Goal: Information Seeking & Learning: Understand process/instructions

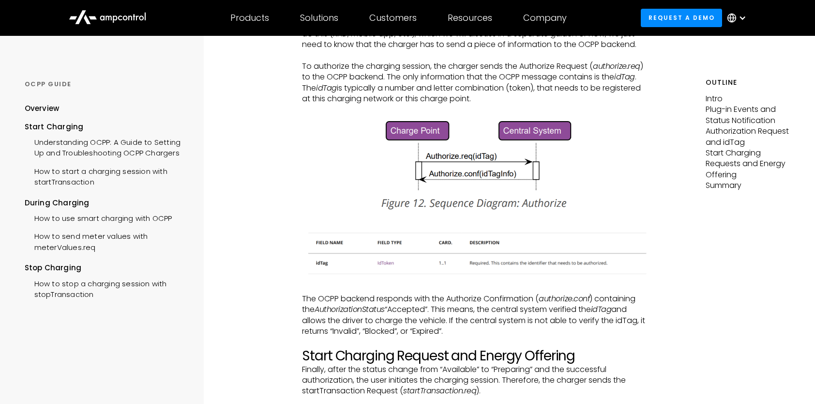
scroll to position [1258, 0]
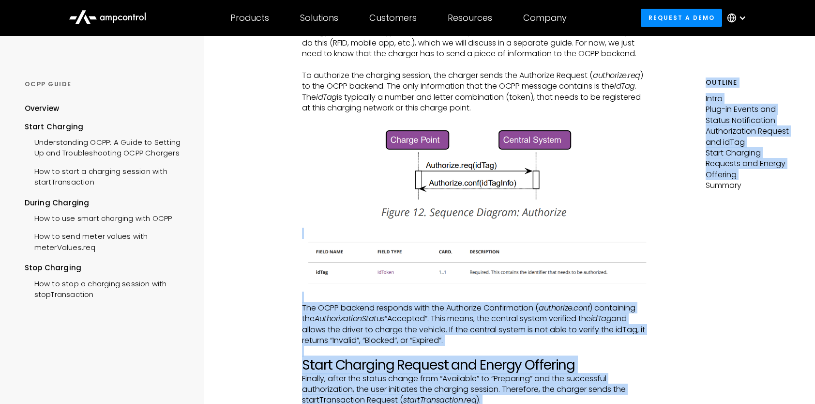
drag, startPoint x: 703, startPoint y: 279, endPoint x: 380, endPoint y: 215, distance: 329.0
click at [380, 215] on div "OCPP Guide Menu Overview Start Charging Understanding OCPP: A Guide to Setting …" at bounding box center [407, 218] width 815 height 2881
click at [670, 257] on div "START CHARGING How to start a charging session with startTransaction Intro The …" at bounding box center [474, 218] width 461 height 2881
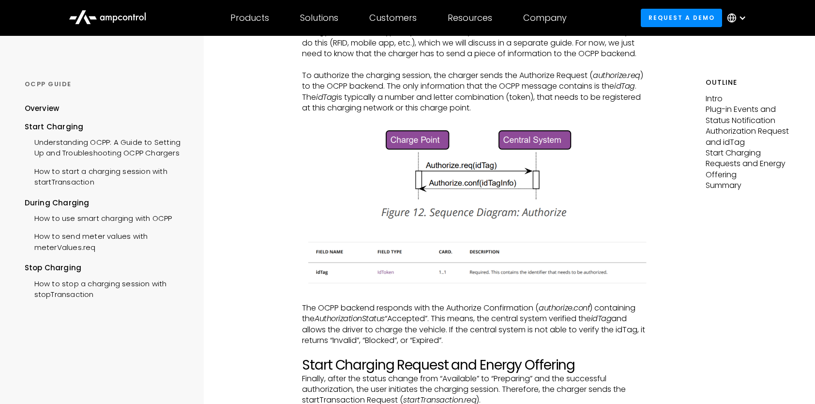
drag, startPoint x: 655, startPoint y: 251, endPoint x: 520, endPoint y: 267, distance: 136.4
click at [520, 267] on div "START CHARGING How to start a charging session with startTransaction Intro The …" at bounding box center [474, 218] width 461 height 2881
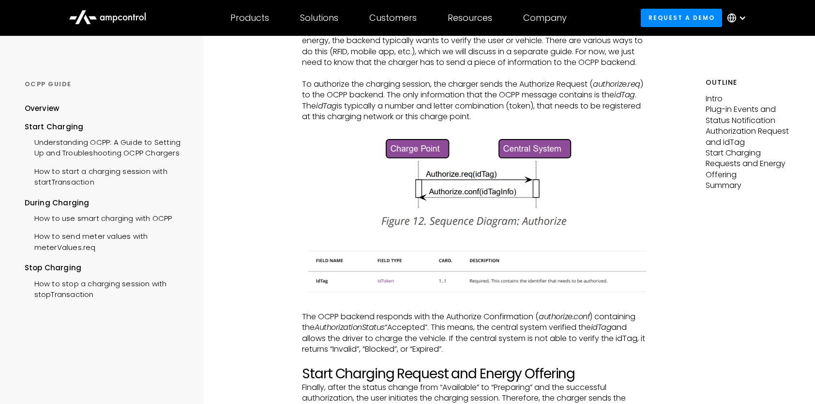
scroll to position [1065, 0]
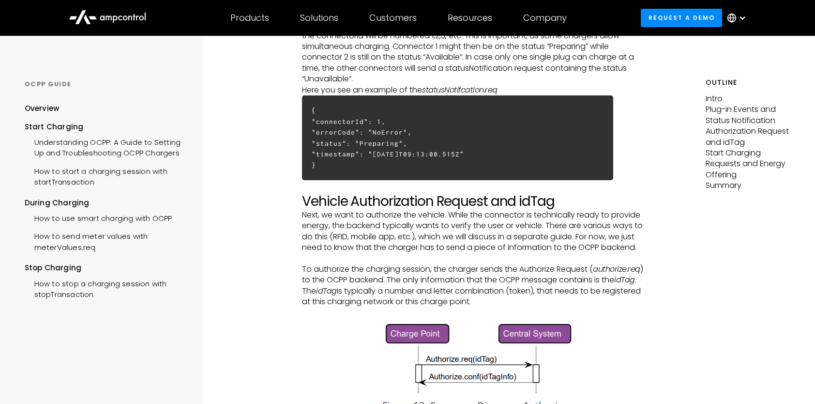
click at [314, 235] on p "Next, we want to authorize the vehicle. While the connector is technically read…" at bounding box center [474, 232] width 345 height 44
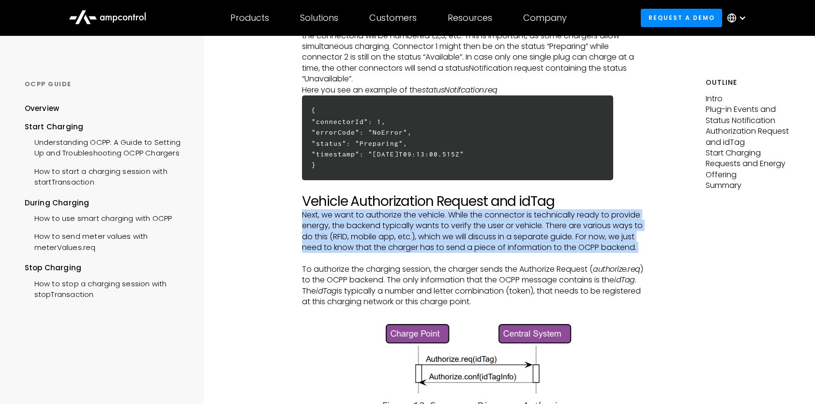
click at [314, 235] on p "Next, we want to authorize the vehicle. While the connector is technically read…" at bounding box center [474, 232] width 345 height 44
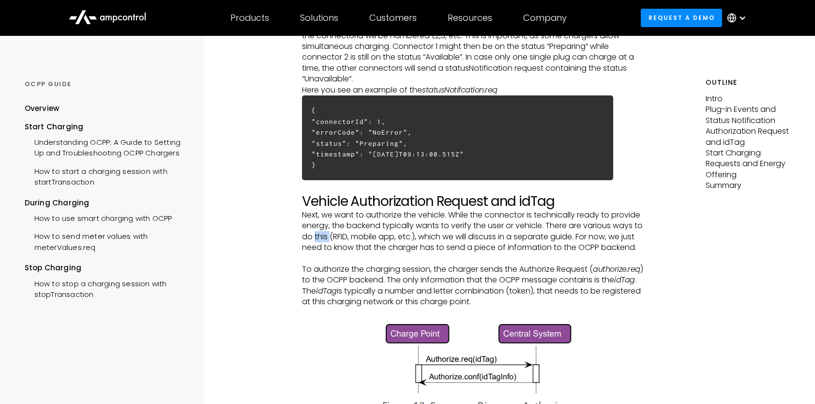
click at [314, 235] on p "Next, we want to authorize the vehicle. While the connector is technically read…" at bounding box center [474, 232] width 345 height 44
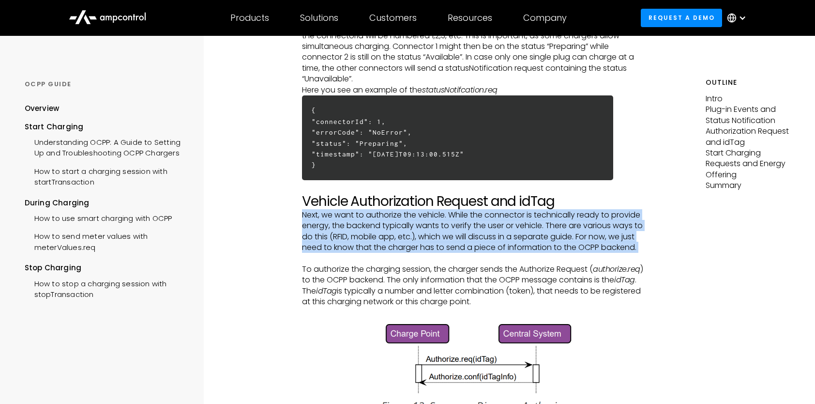
click at [314, 235] on p "Next, we want to authorize the vehicle. While the connector is technically read…" at bounding box center [474, 232] width 345 height 44
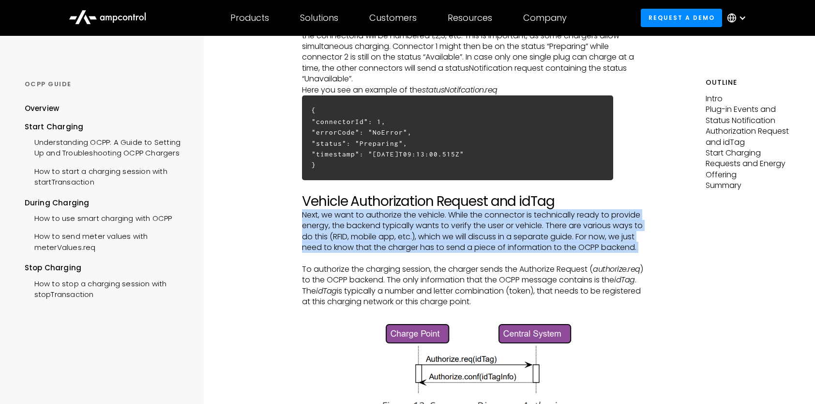
click at [314, 235] on p "Next, we want to authorize the vehicle. While the connector is technically read…" at bounding box center [474, 232] width 345 height 44
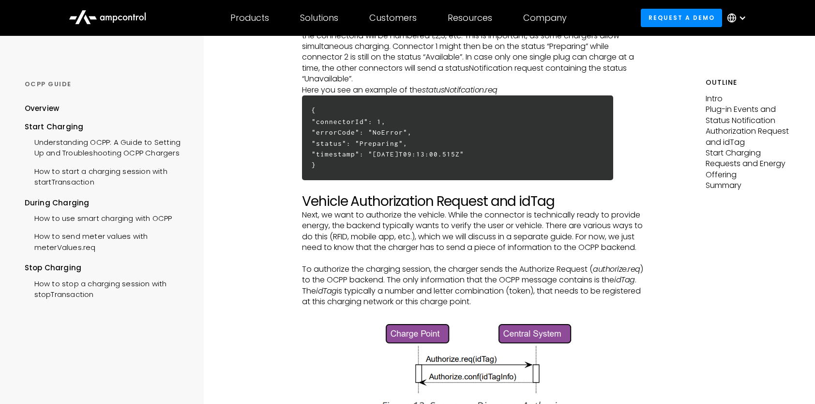
click at [320, 256] on p "‍" at bounding box center [474, 258] width 345 height 11
click at [315, 264] on p "To authorize the charging session, the charger sends the Authorize Request ( au…" at bounding box center [474, 286] width 345 height 44
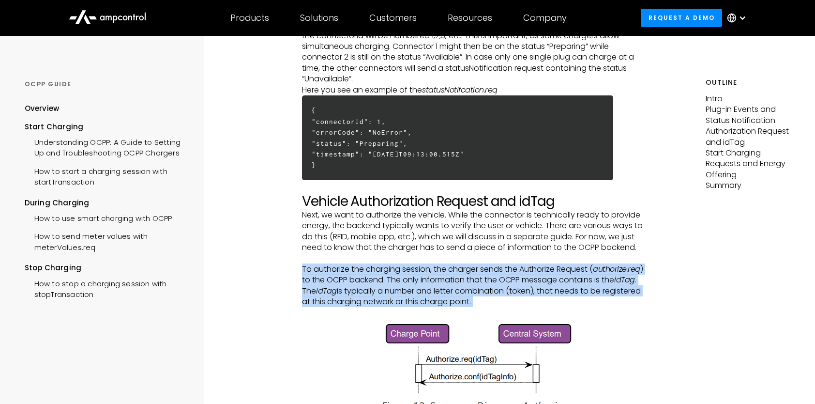
click at [315, 264] on p "To authorize the charging session, the charger sends the Authorize Request ( au…" at bounding box center [474, 286] width 345 height 44
click at [627, 264] on em "authorize.req" at bounding box center [616, 268] width 47 height 11
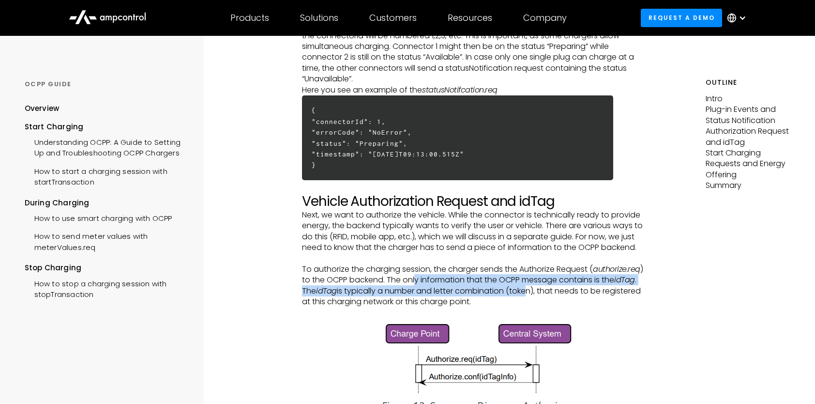
drag, startPoint x: 416, startPoint y: 276, endPoint x: 529, endPoint y: 290, distance: 113.7
click at [529, 290] on p "To authorize the charging session, the charger sends the Authorize Request ( au…" at bounding box center [474, 286] width 345 height 44
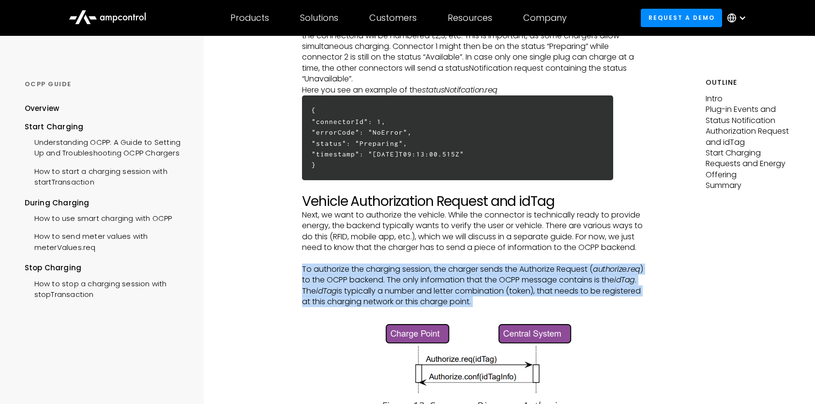
click at [529, 290] on p "To authorize the charging session, the charger sends the Authorize Request ( au…" at bounding box center [474, 286] width 345 height 44
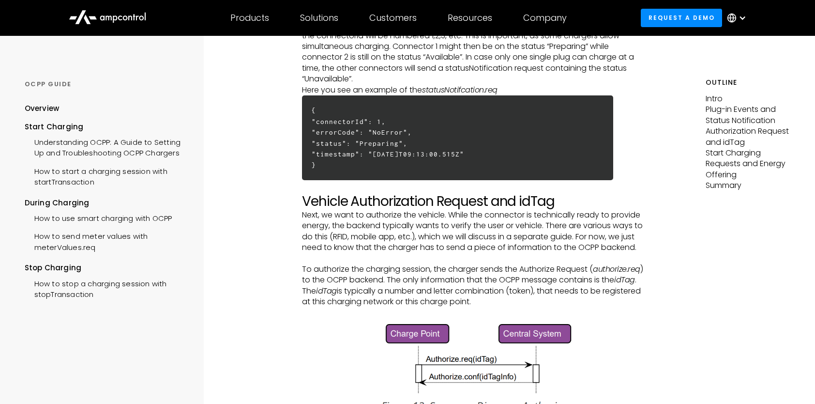
drag, startPoint x: 529, startPoint y: 290, endPoint x: 436, endPoint y: 262, distance: 96.7
click at [436, 262] on p "‍" at bounding box center [474, 258] width 345 height 11
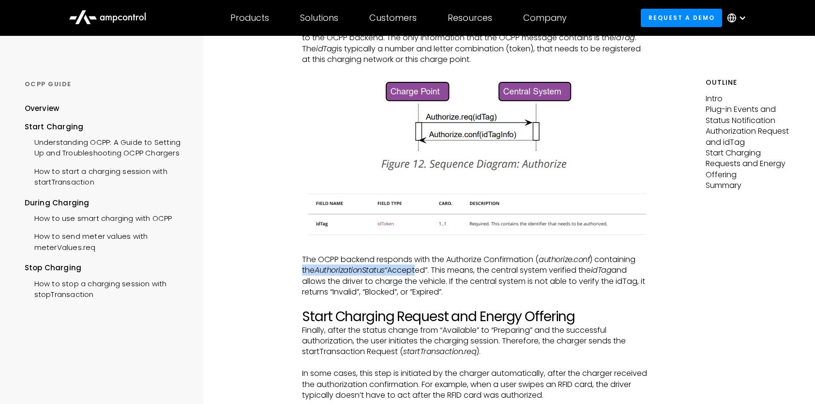
drag, startPoint x: 302, startPoint y: 273, endPoint x: 415, endPoint y: 274, distance: 113.2
click at [415, 274] on p "The OCPP backend responds with the Authorize Confirmation ( authorize.conf ) co…" at bounding box center [474, 276] width 345 height 44
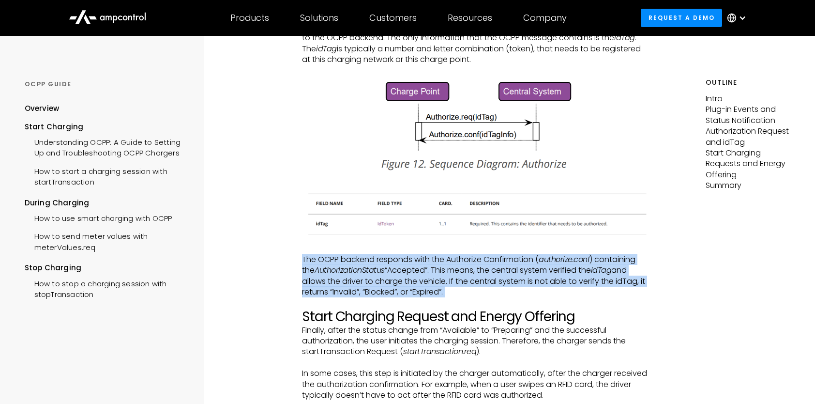
click at [415, 274] on p "The OCPP backend responds with the Authorize Confirmation ( authorize.conf ) co…" at bounding box center [474, 276] width 345 height 44
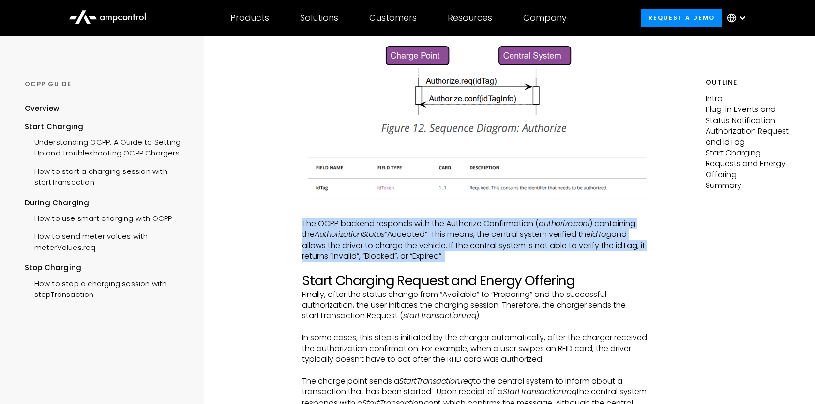
scroll to position [1355, 0]
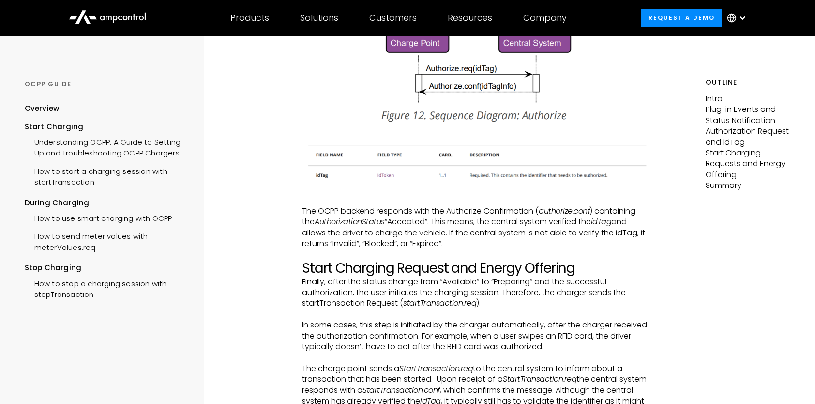
click at [405, 291] on p "Finally, after the status change from “Available” to “Preparing” and the succes…" at bounding box center [474, 292] width 345 height 32
click at [405, 283] on p "Finally, after the status change from “Available” to “Preparing” and the succes…" at bounding box center [474, 292] width 345 height 32
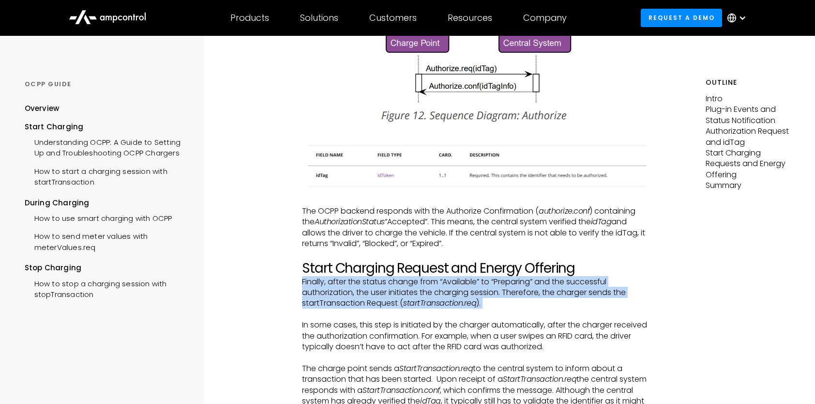
click at [405, 283] on p "Finally, after the status change from “Available” to “Preparing” and the succes…" at bounding box center [474, 292] width 345 height 32
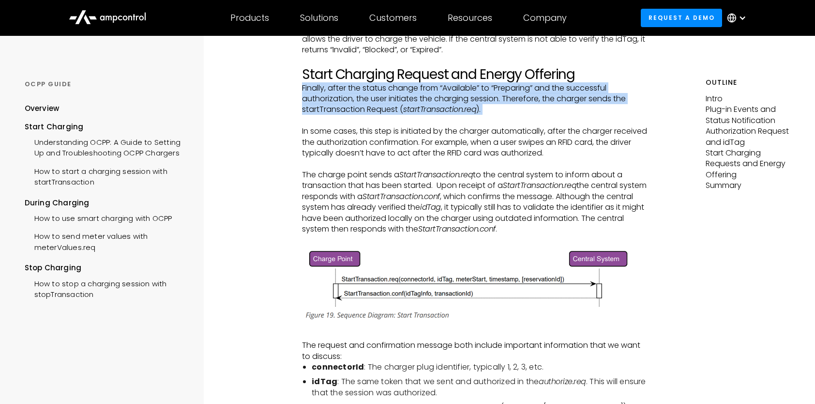
scroll to position [1500, 0]
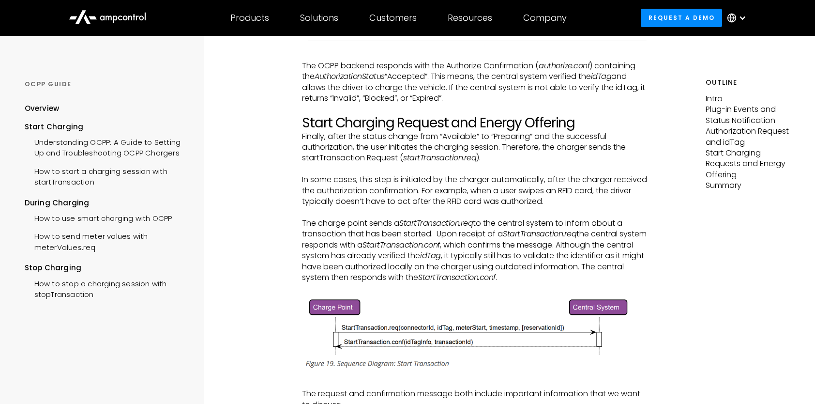
click at [421, 260] on p "The charge point sends a StartTransaction.req to the central system to inform a…" at bounding box center [474, 250] width 345 height 65
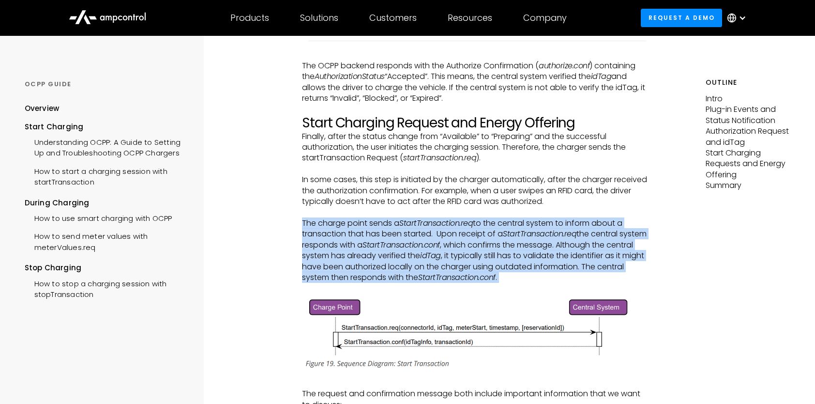
click at [421, 260] on p "The charge point sends a StartTransaction.req to the central system to inform a…" at bounding box center [474, 250] width 345 height 65
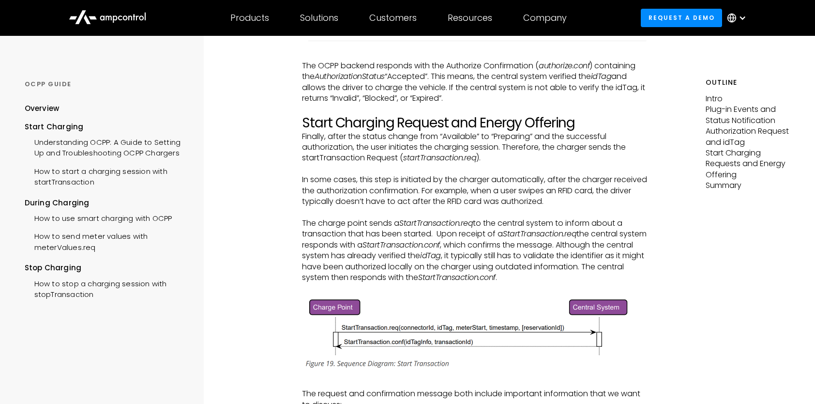
drag, startPoint x: 421, startPoint y: 260, endPoint x: 350, endPoint y: 180, distance: 107.0
click at [350, 180] on p "In some cases, this step is initiated by the charger automatically, after the c…" at bounding box center [474, 190] width 345 height 32
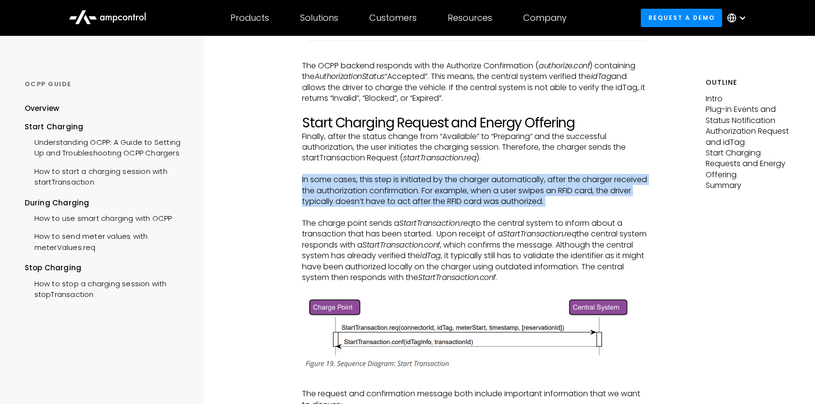
click at [350, 180] on p "In some cases, this step is initiated by the charger automatically, after the c…" at bounding box center [474, 190] width 345 height 32
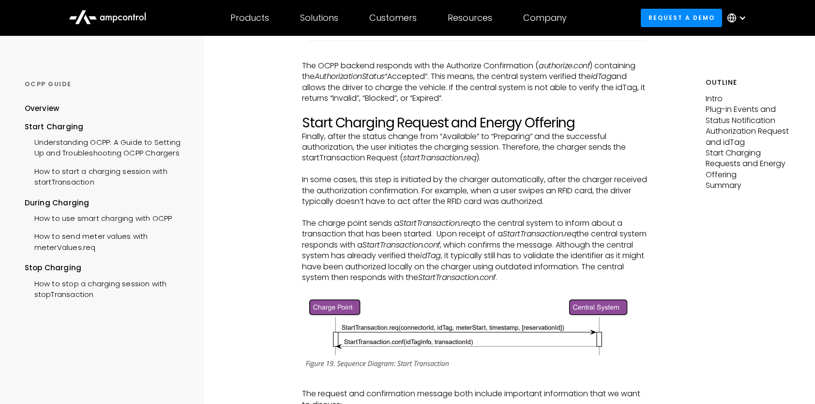
drag, startPoint x: 350, startPoint y: 180, endPoint x: 507, endPoint y: 135, distance: 162.6
click at [507, 135] on p "Finally, after the status change from “Available” to “Preparing” and the succes…" at bounding box center [474, 147] width 345 height 32
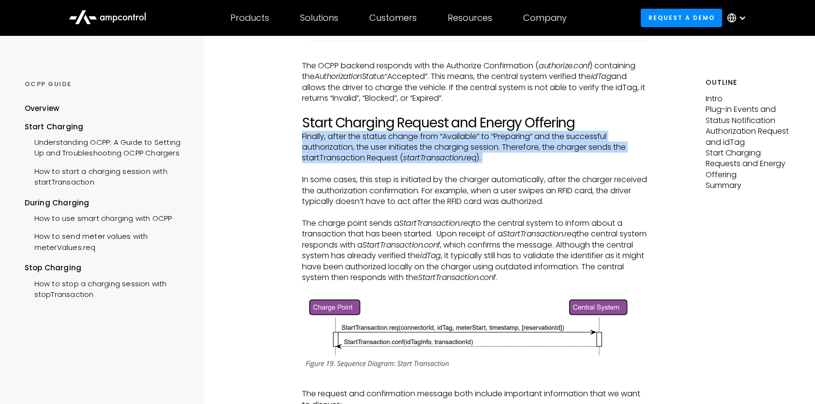
click at [507, 135] on p "Finally, after the status change from “Available” to “Preparing” and the succes…" at bounding box center [474, 147] width 345 height 32
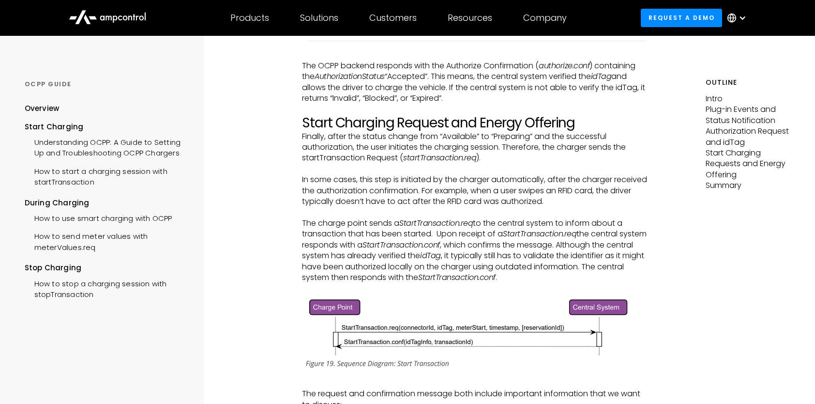
click at [548, 217] on p "‍" at bounding box center [474, 212] width 345 height 11
click at [443, 192] on p "In some cases, this step is initiated by the charger automatically, after the c…" at bounding box center [474, 190] width 345 height 32
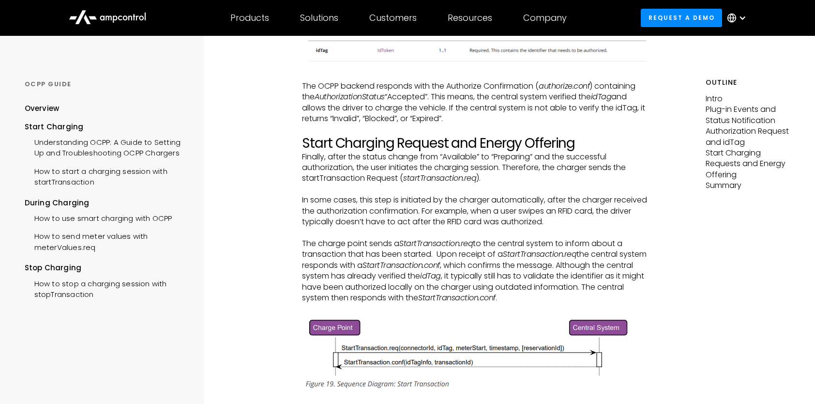
scroll to position [1452, 0]
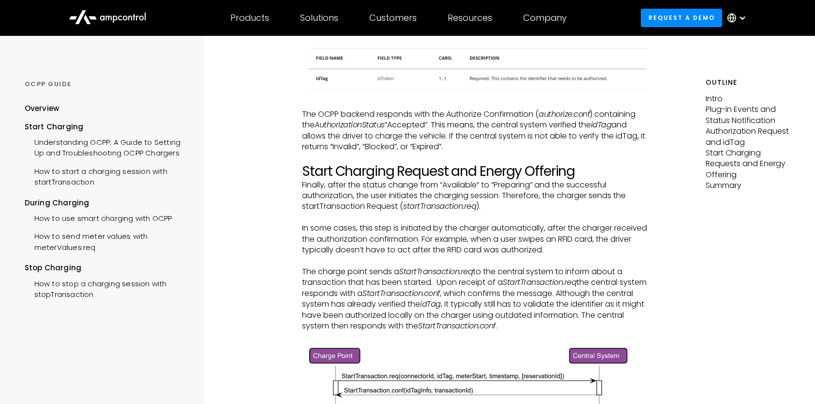
click at [510, 200] on p "Finally, after the status change from “Available” to “Preparing” and the succes…" at bounding box center [474, 196] width 345 height 32
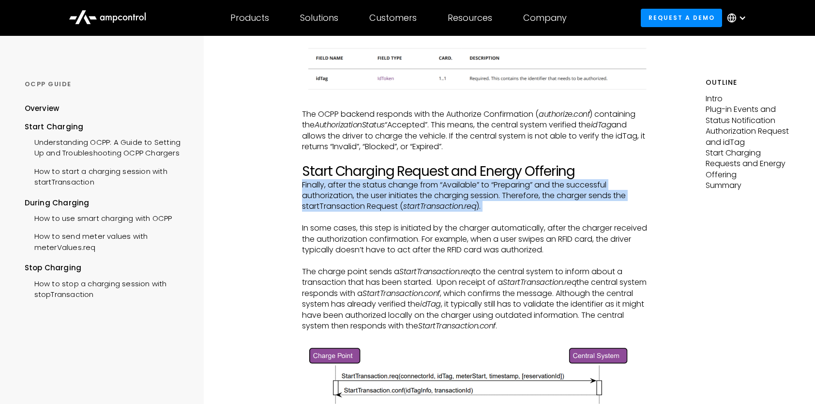
click at [510, 200] on p "Finally, after the status change from “Available” to “Preparing” and the succes…" at bounding box center [474, 196] width 345 height 32
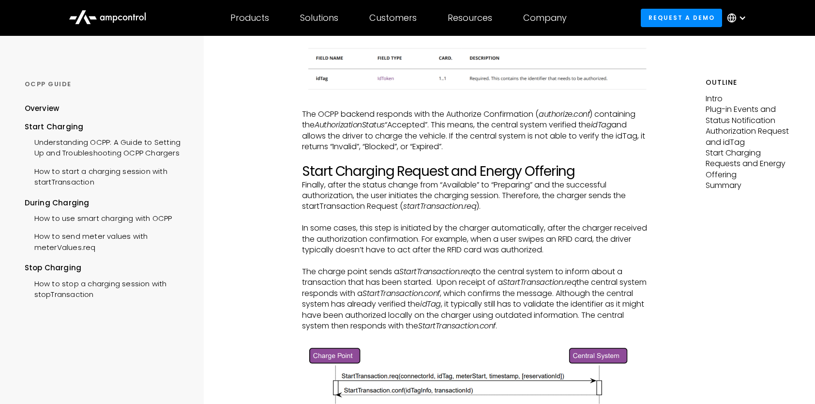
drag, startPoint x: 510, startPoint y: 200, endPoint x: 503, endPoint y: 217, distance: 17.6
click at [503, 217] on p "‍" at bounding box center [474, 217] width 345 height 11
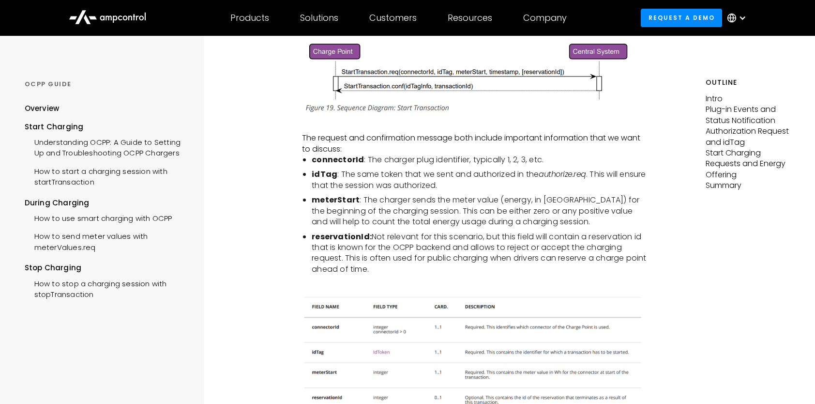
scroll to position [1742, 0]
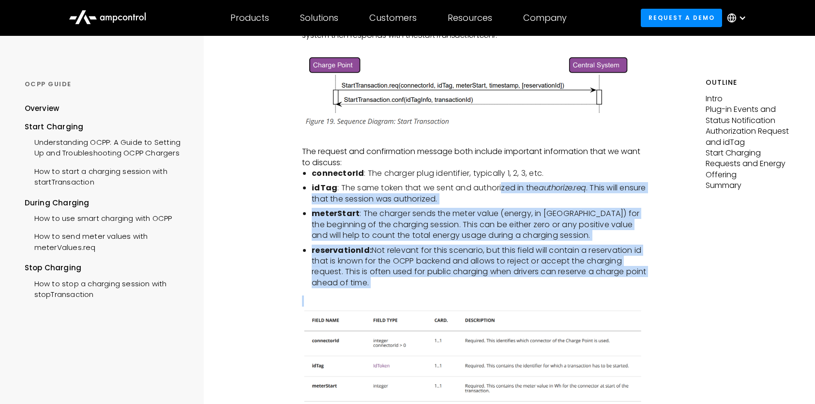
drag, startPoint x: 501, startPoint y: 183, endPoint x: 545, endPoint y: 309, distance: 133.3
drag, startPoint x: 545, startPoint y: 309, endPoint x: 506, endPoint y: 275, distance: 51.4
click at [506, 275] on li "reservationId: Not relevant for this scenario, but this field will contain a re…" at bounding box center [480, 267] width 336 height 44
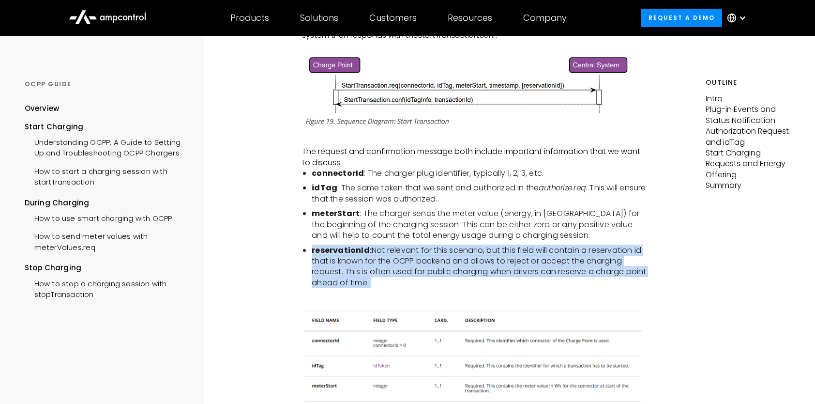
click at [506, 275] on li "reservationId: Not relevant for this scenario, but this field will contain a re…" at bounding box center [480, 267] width 336 height 44
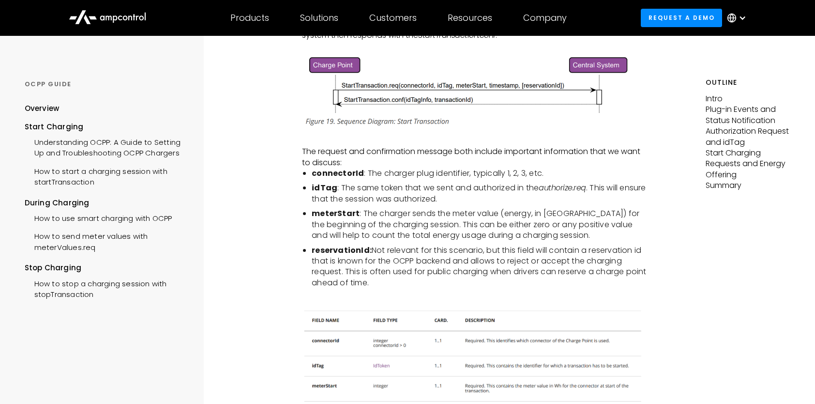
drag, startPoint x: 506, startPoint y: 275, endPoint x: 446, endPoint y: 200, distance: 95.7
click at [446, 200] on li "idTag : The same token that we sent and authorized in the authorize.req . This …" at bounding box center [480, 193] width 336 height 22
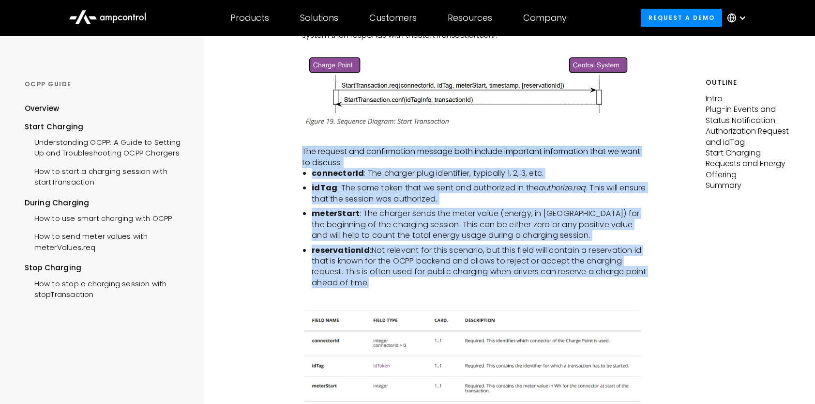
drag, startPoint x: 446, startPoint y: 200, endPoint x: 285, endPoint y: 156, distance: 167.2
click at [510, 241] on ul "connectorId : The charger plug identifier, typically 1, 2, 3, etc. idTag : The …" at bounding box center [474, 228] width 345 height 120
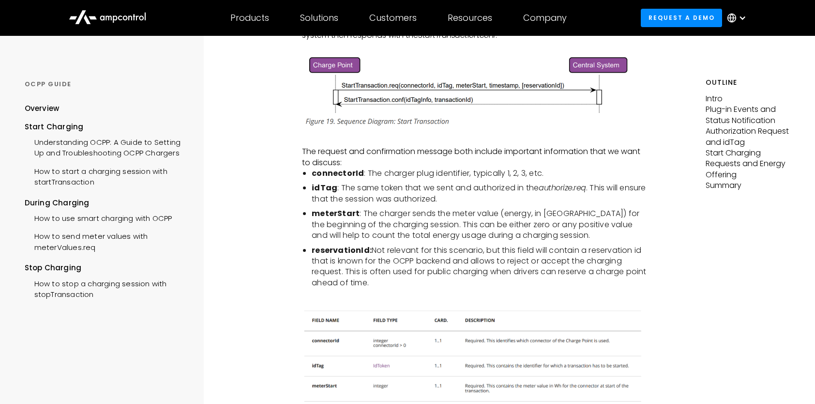
click at [392, 185] on li "idTag : The same token that we sent and authorized in the authorize.req . This …" at bounding box center [480, 193] width 336 height 22
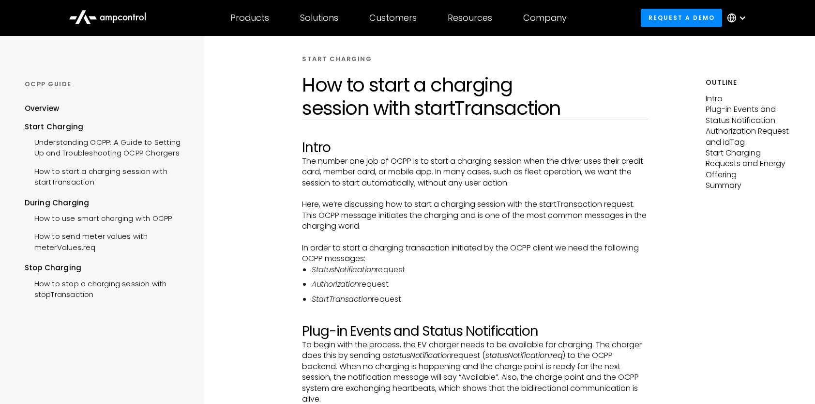
scroll to position [0, 0]
